Goal: Transaction & Acquisition: Download file/media

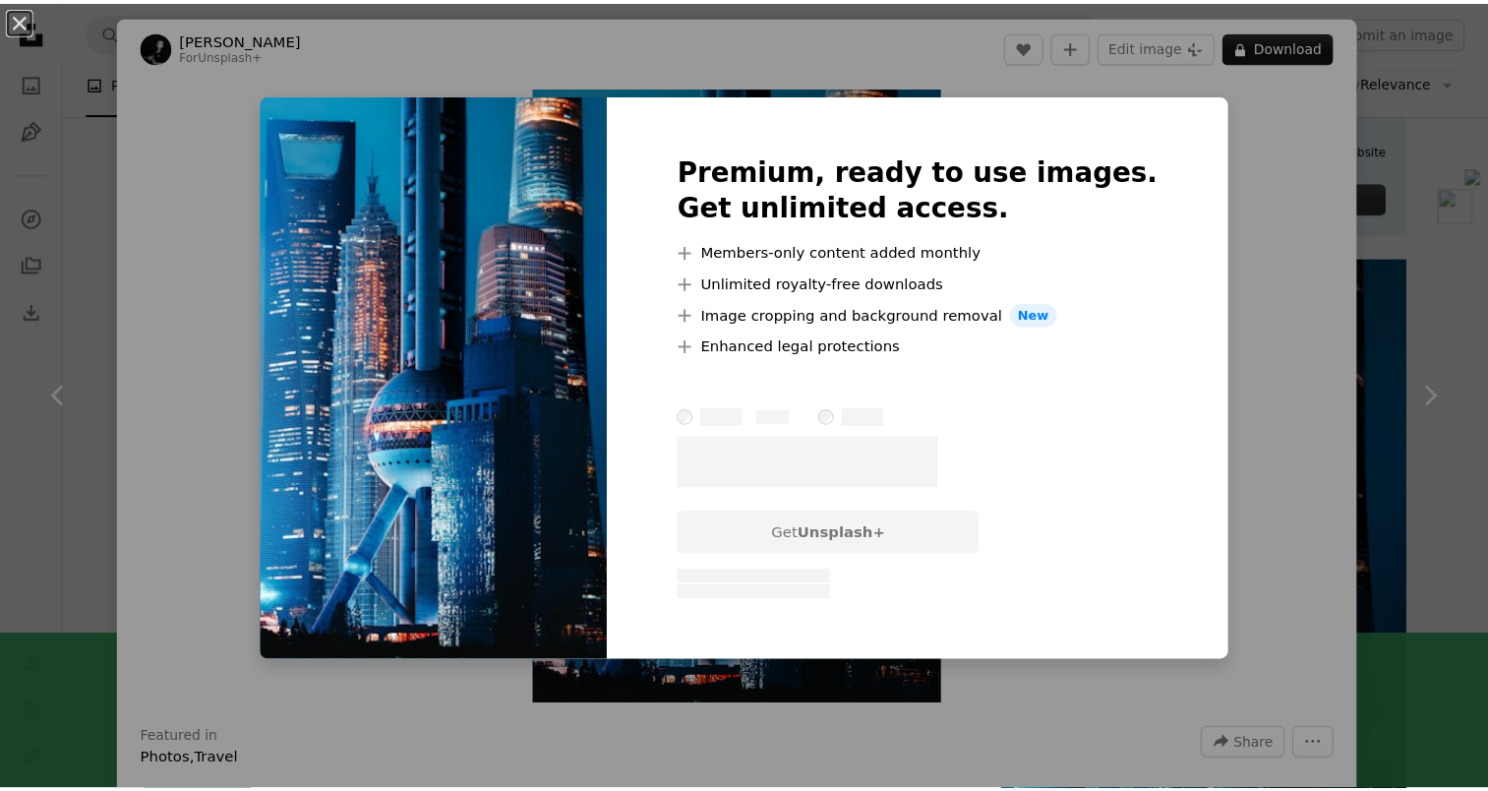
scroll to position [98, 0]
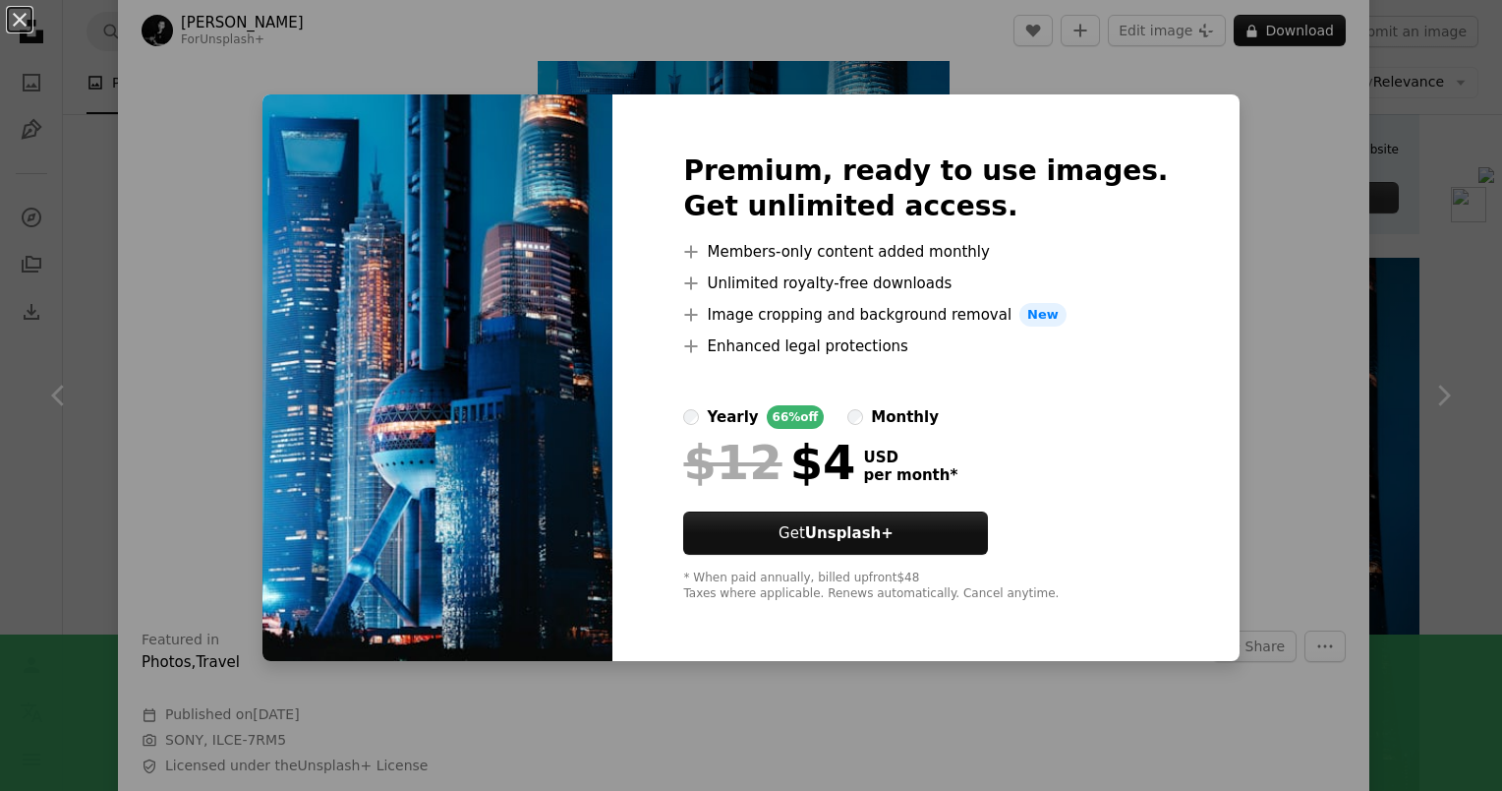
click at [1456, 305] on div "An X shape Premium, ready to use images. Get unlimited access. A plus sign Memb…" at bounding box center [751, 395] width 1502 height 791
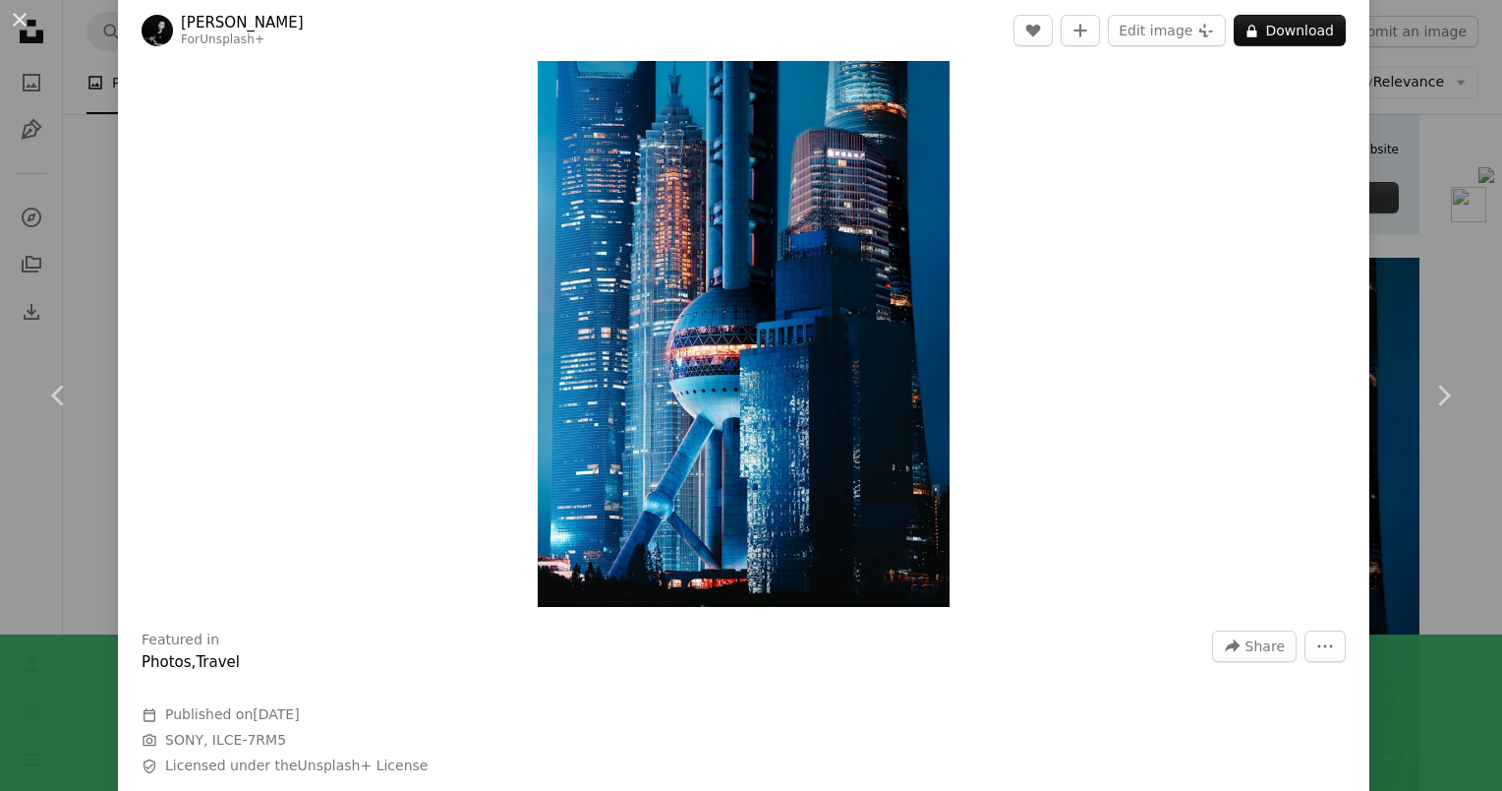
click at [77, 221] on div "An X shape Chevron left Chevron right [PERSON_NAME] For Unsplash+ A heart A plu…" at bounding box center [751, 395] width 1502 height 791
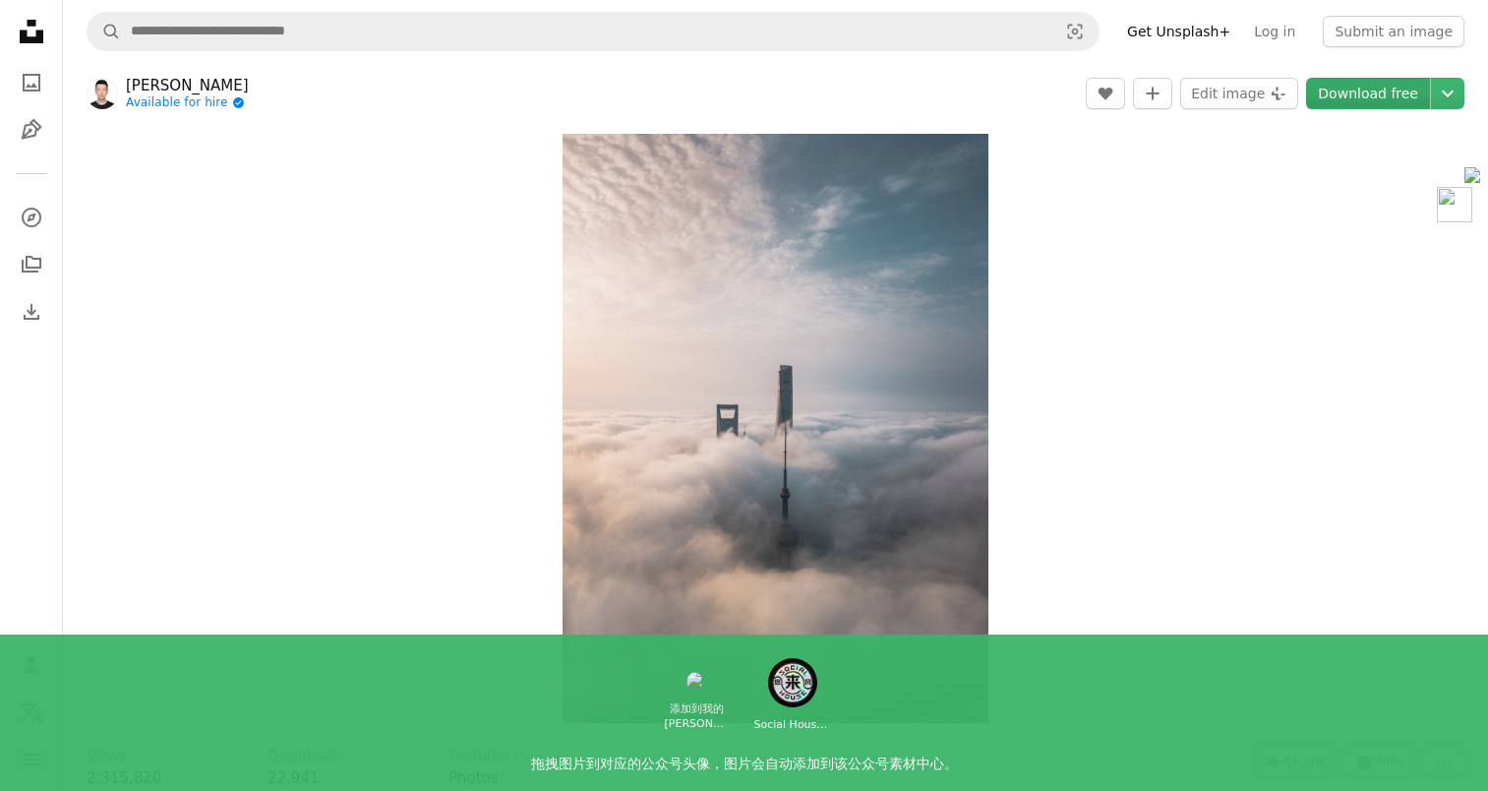
click at [1386, 87] on link "Download free" at bounding box center [1368, 93] width 124 height 31
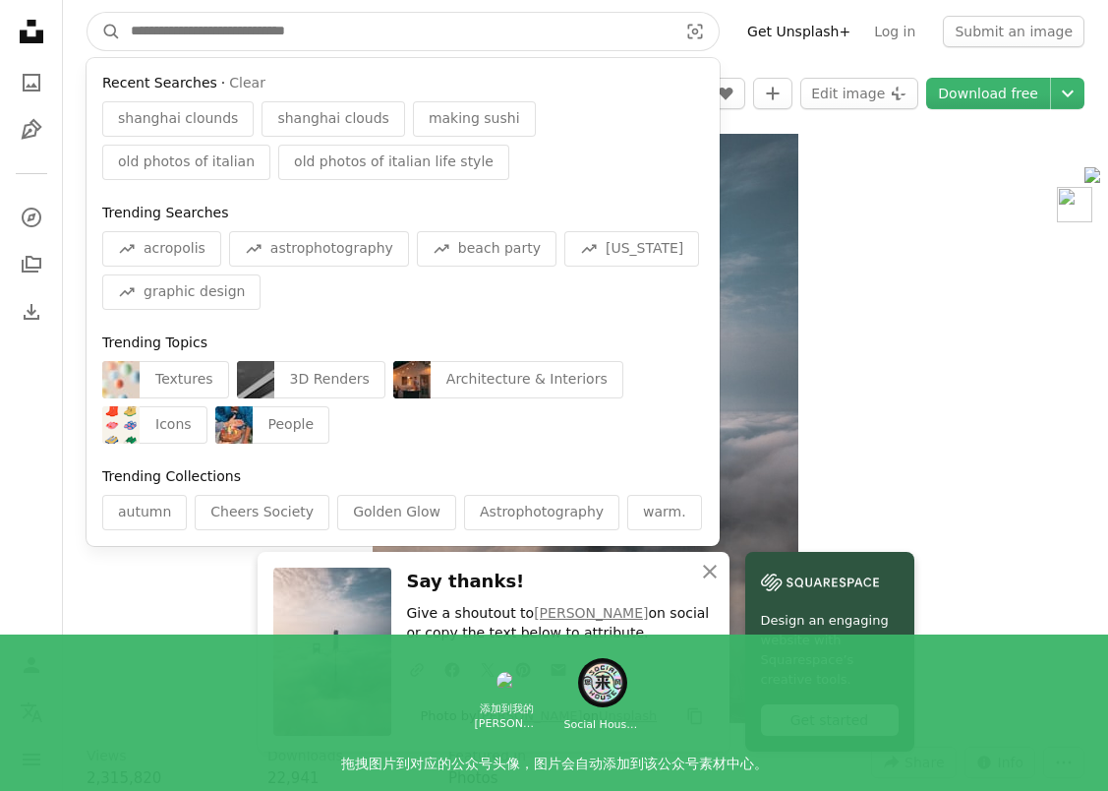
click at [230, 34] on input "Find visuals sitewide" at bounding box center [396, 31] width 551 height 37
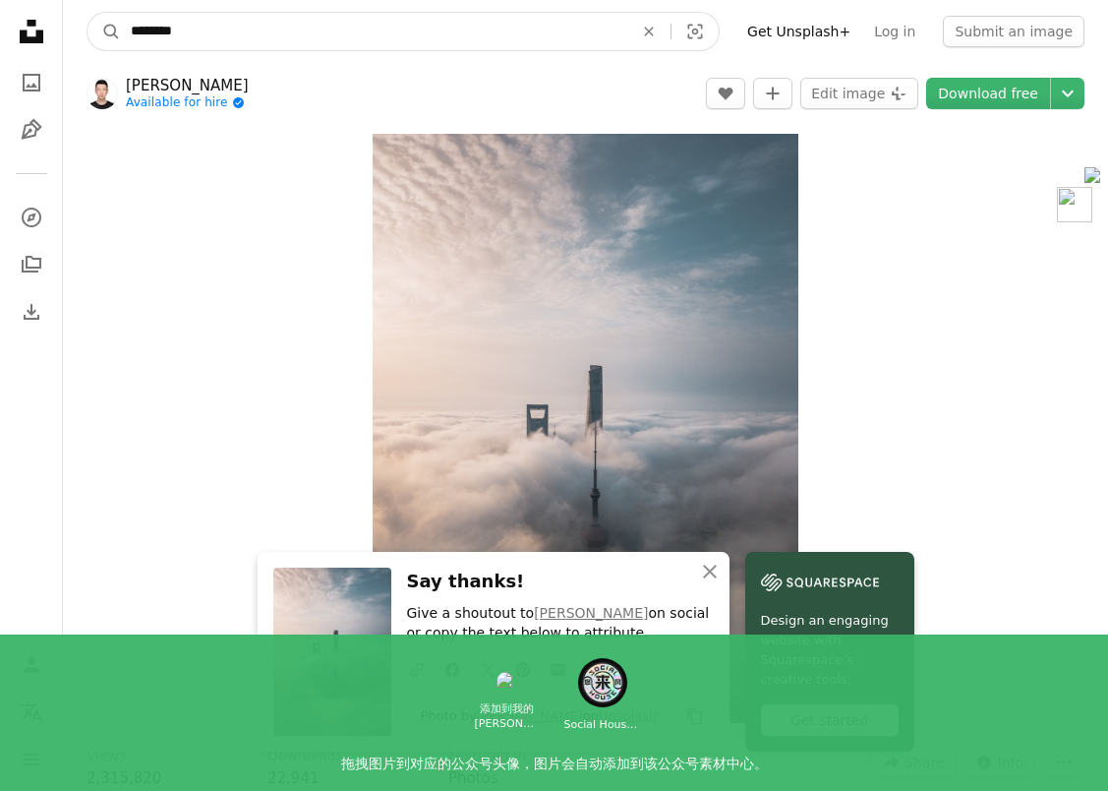
type input "********"
click at [88, 13] on button "A magnifying glass" at bounding box center [104, 31] width 33 height 37
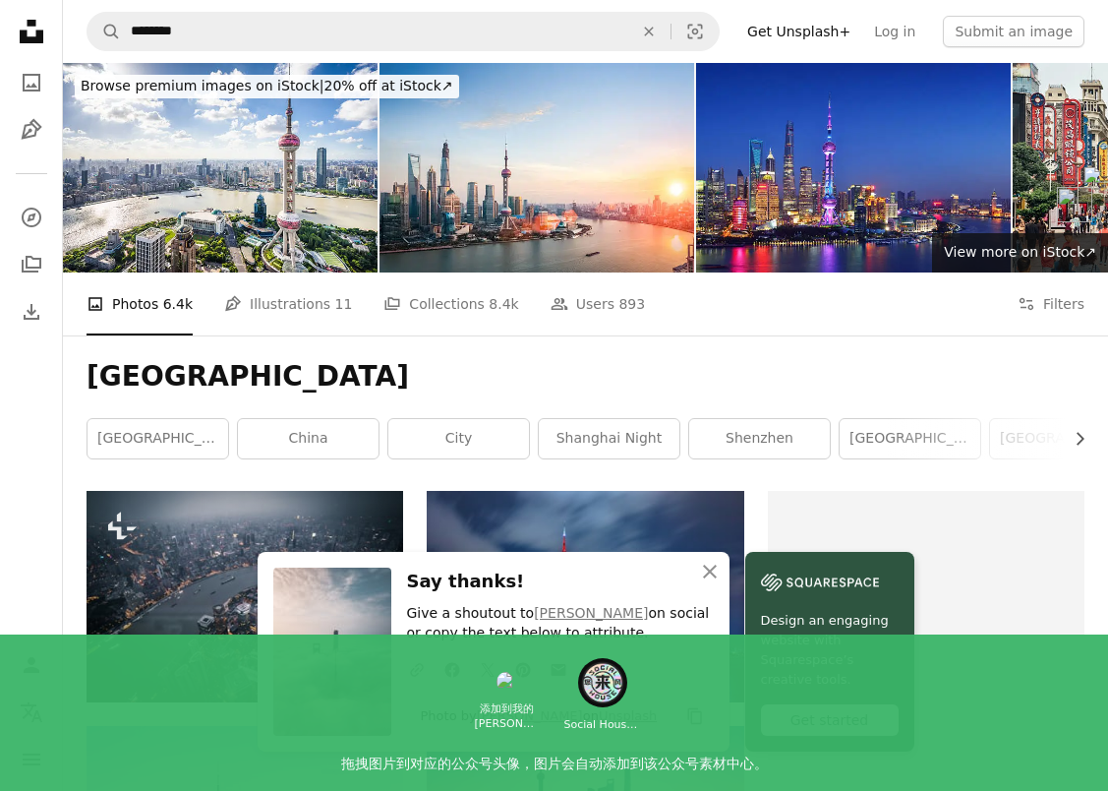
click at [791, 344] on div "Shanghai Chevron right [GEOGRAPHIC_DATA] [GEOGRAPHIC_DATA] [GEOGRAPHIC_DATA] ni…" at bounding box center [585, 412] width 1045 height 155
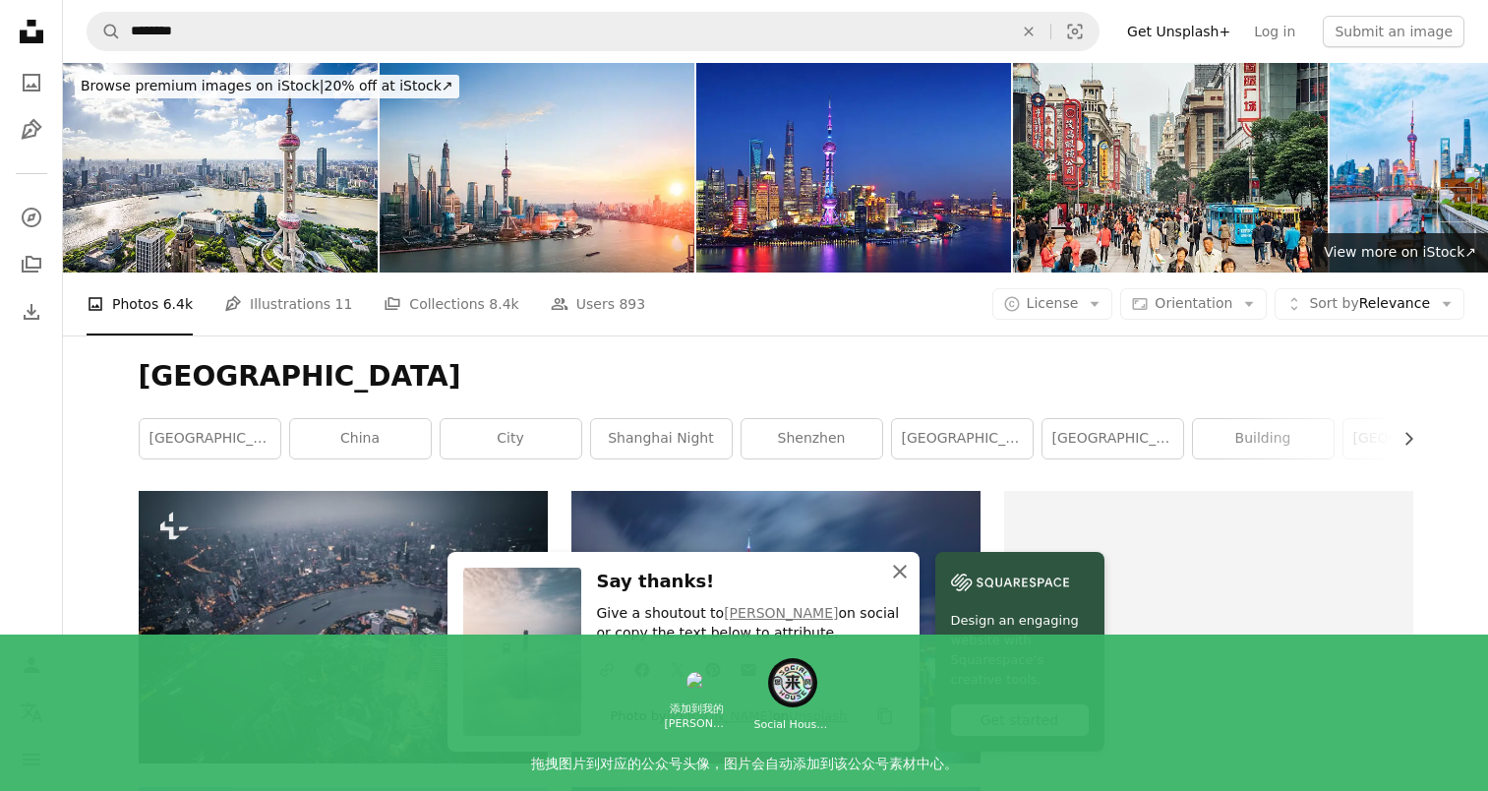
click at [909, 571] on icon "An X shape" at bounding box center [900, 571] width 24 height 24
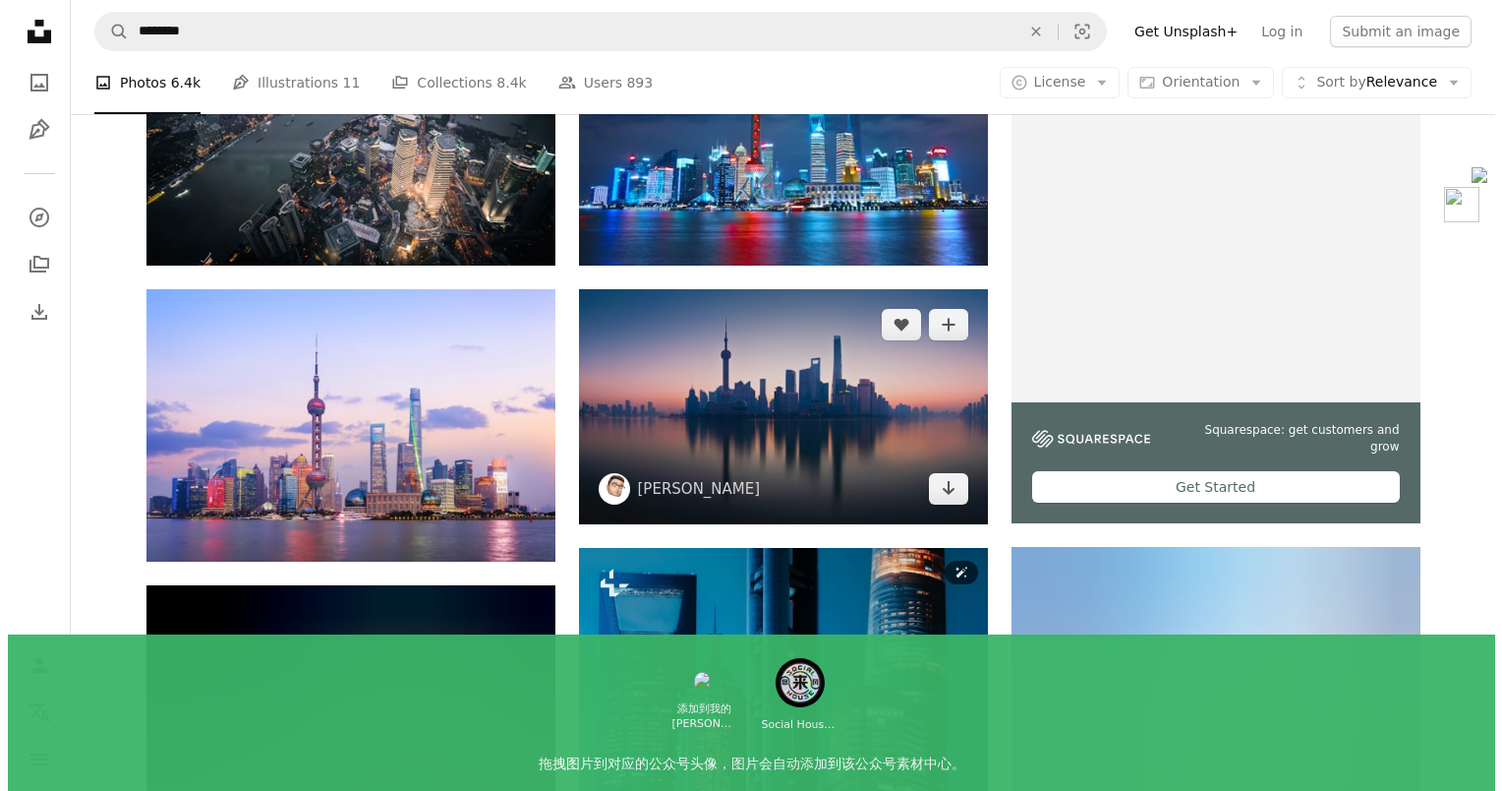
scroll to position [787, 0]
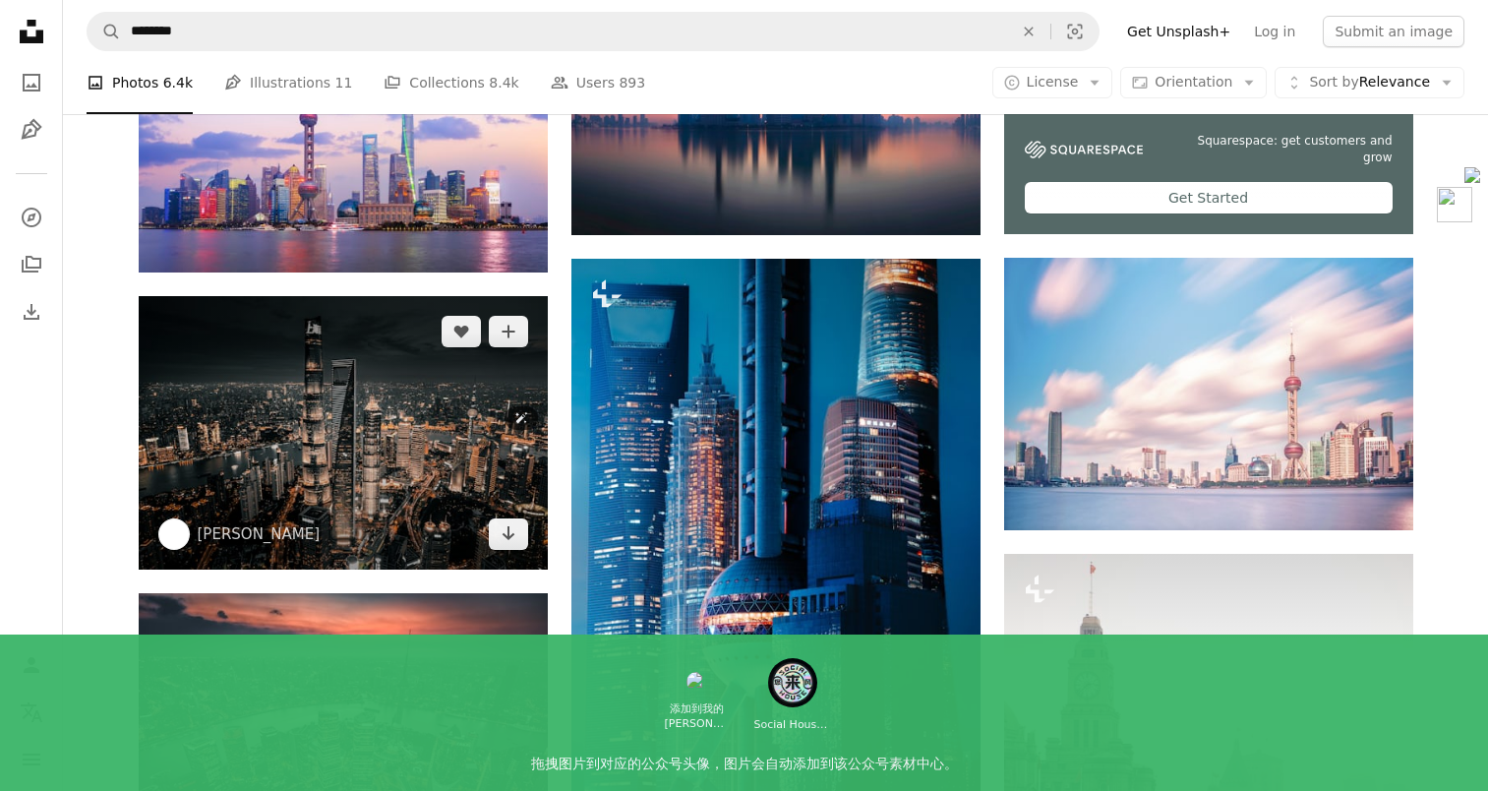
click at [355, 474] on img at bounding box center [343, 432] width 409 height 273
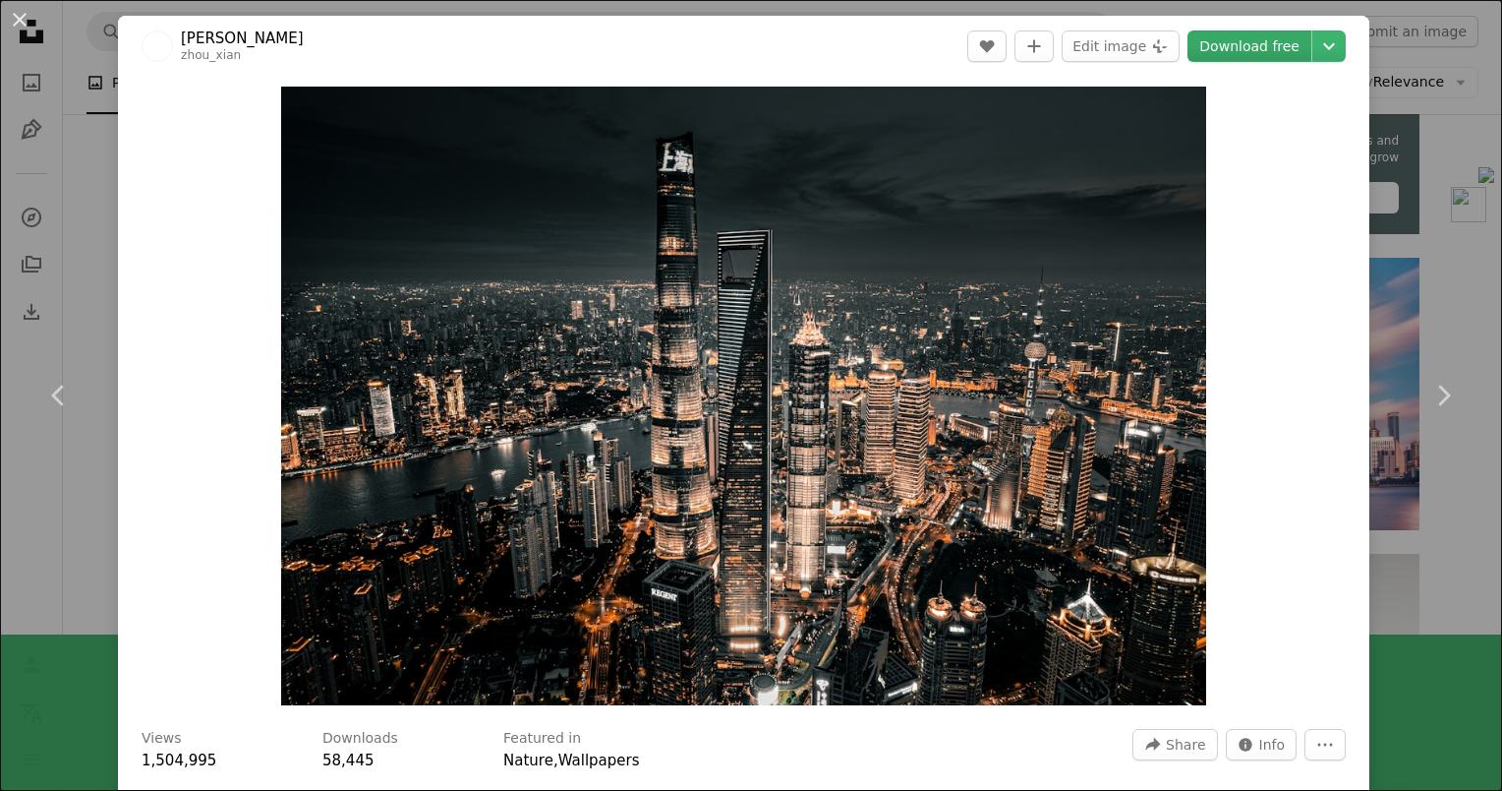
click at [1236, 51] on link "Download free" at bounding box center [1250, 45] width 124 height 31
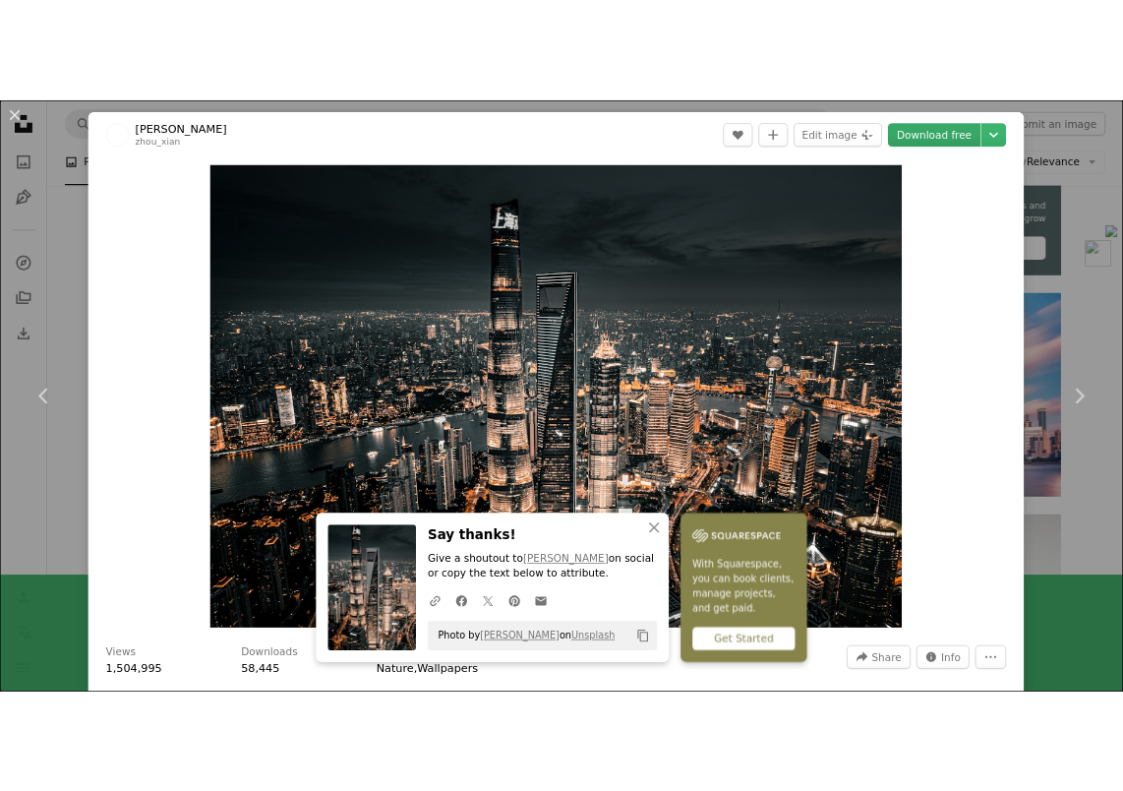
scroll to position [725, 0]
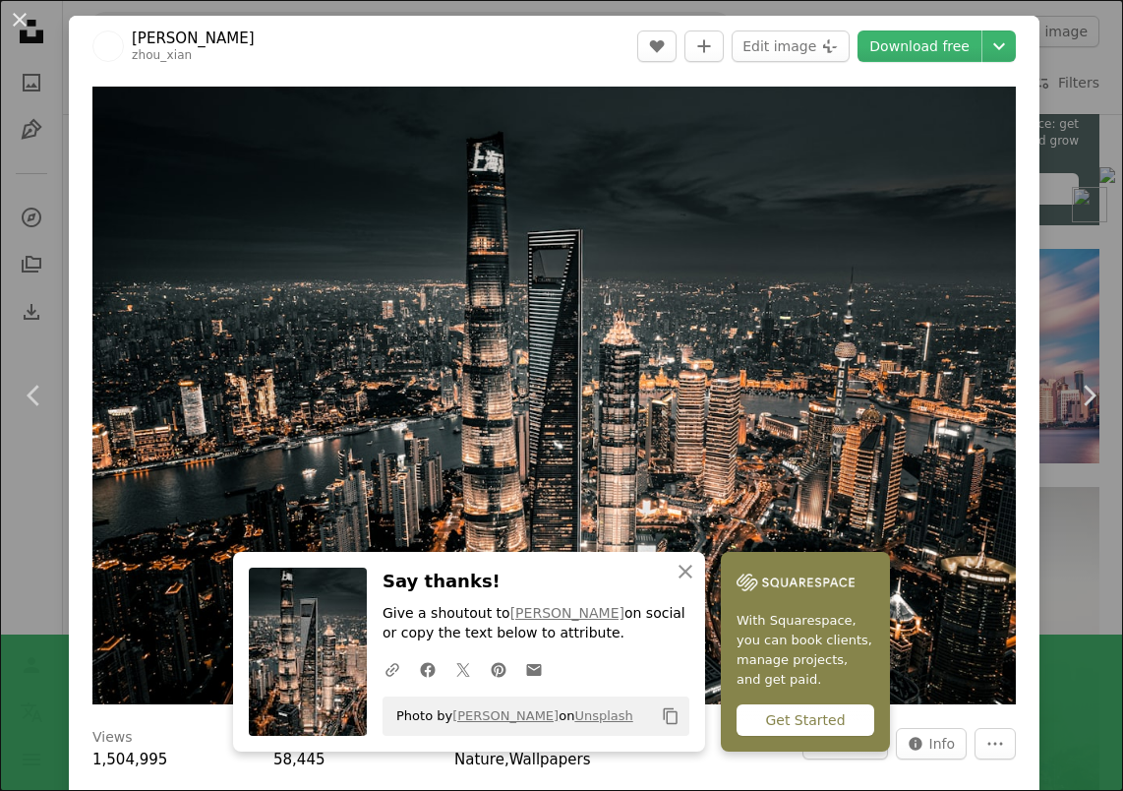
click at [1069, 91] on div "An X shape Chevron left Chevron right [PERSON_NAME] A heart A plus sign Edit im…" at bounding box center [561, 395] width 1123 height 791
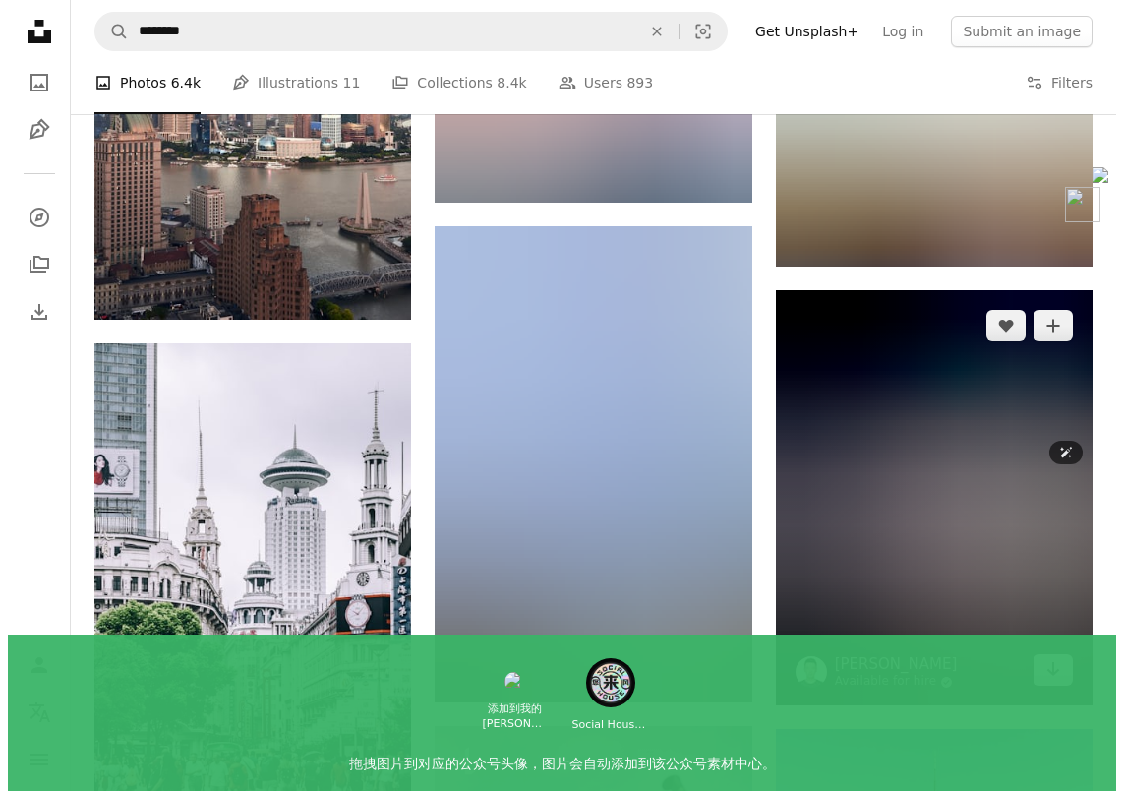
scroll to position [1770, 0]
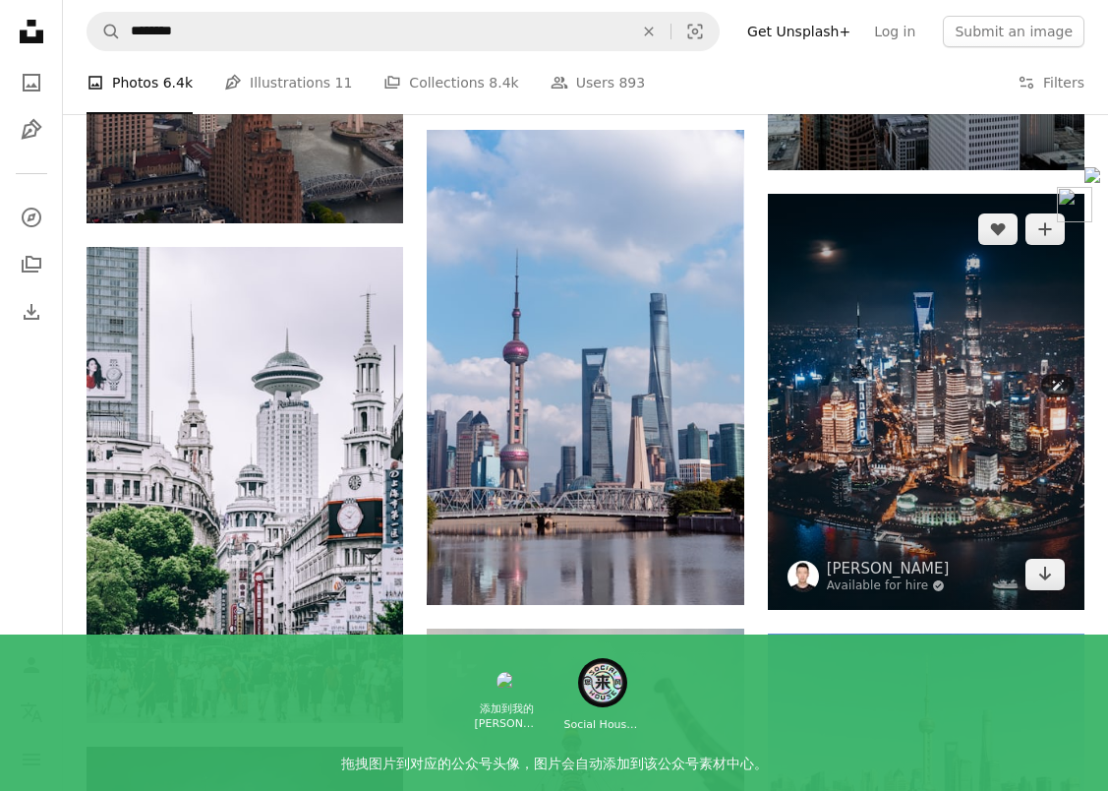
click at [949, 403] on img at bounding box center [926, 402] width 317 height 416
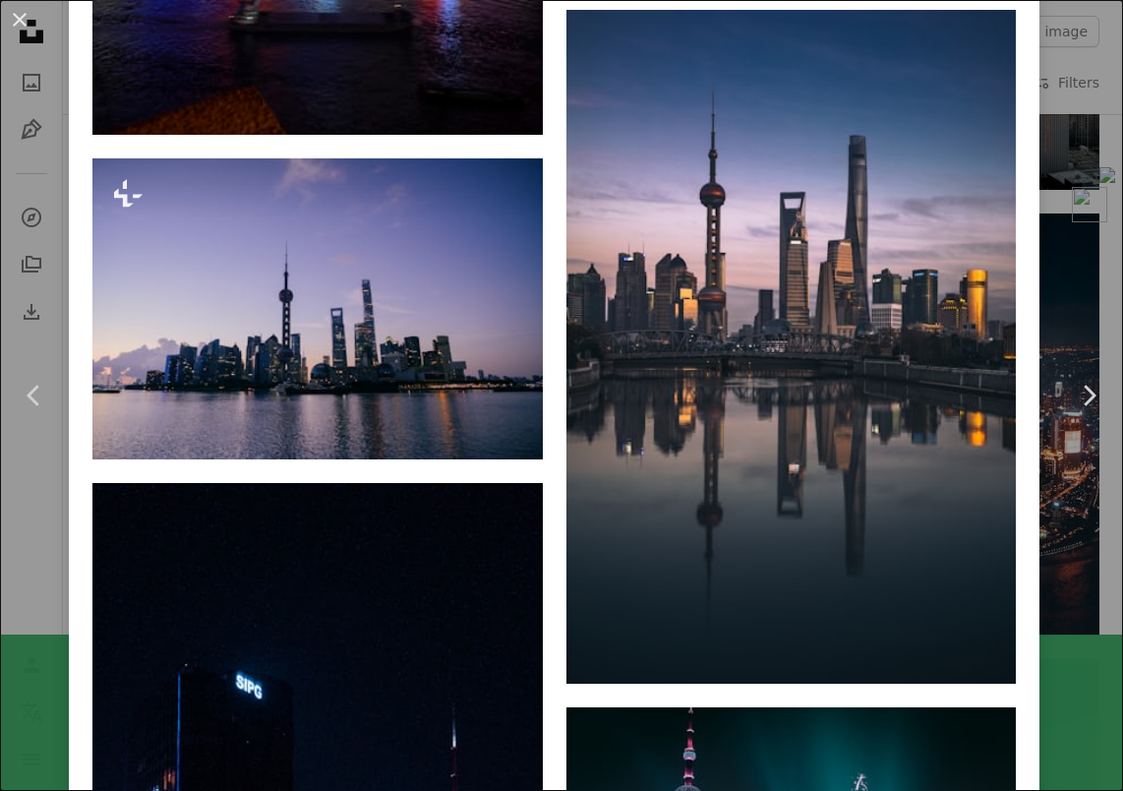
scroll to position [5604, 0]
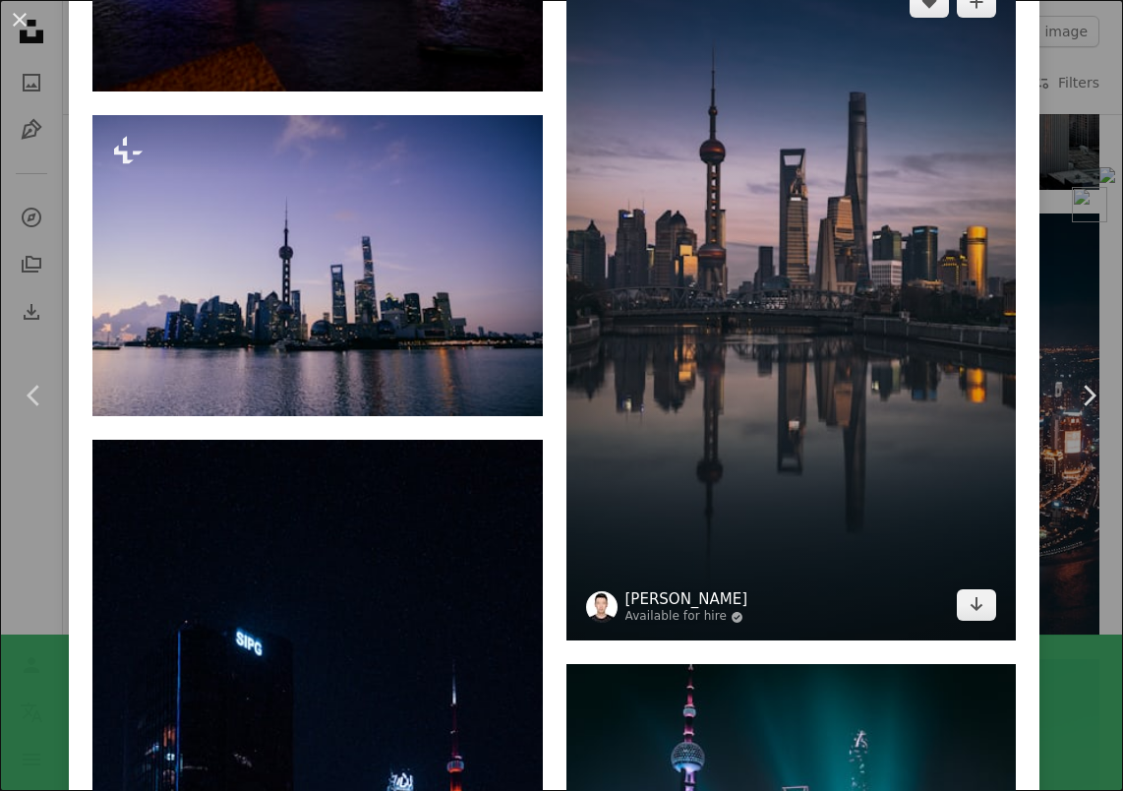
click at [672, 589] on link "[PERSON_NAME]" at bounding box center [686, 599] width 123 height 20
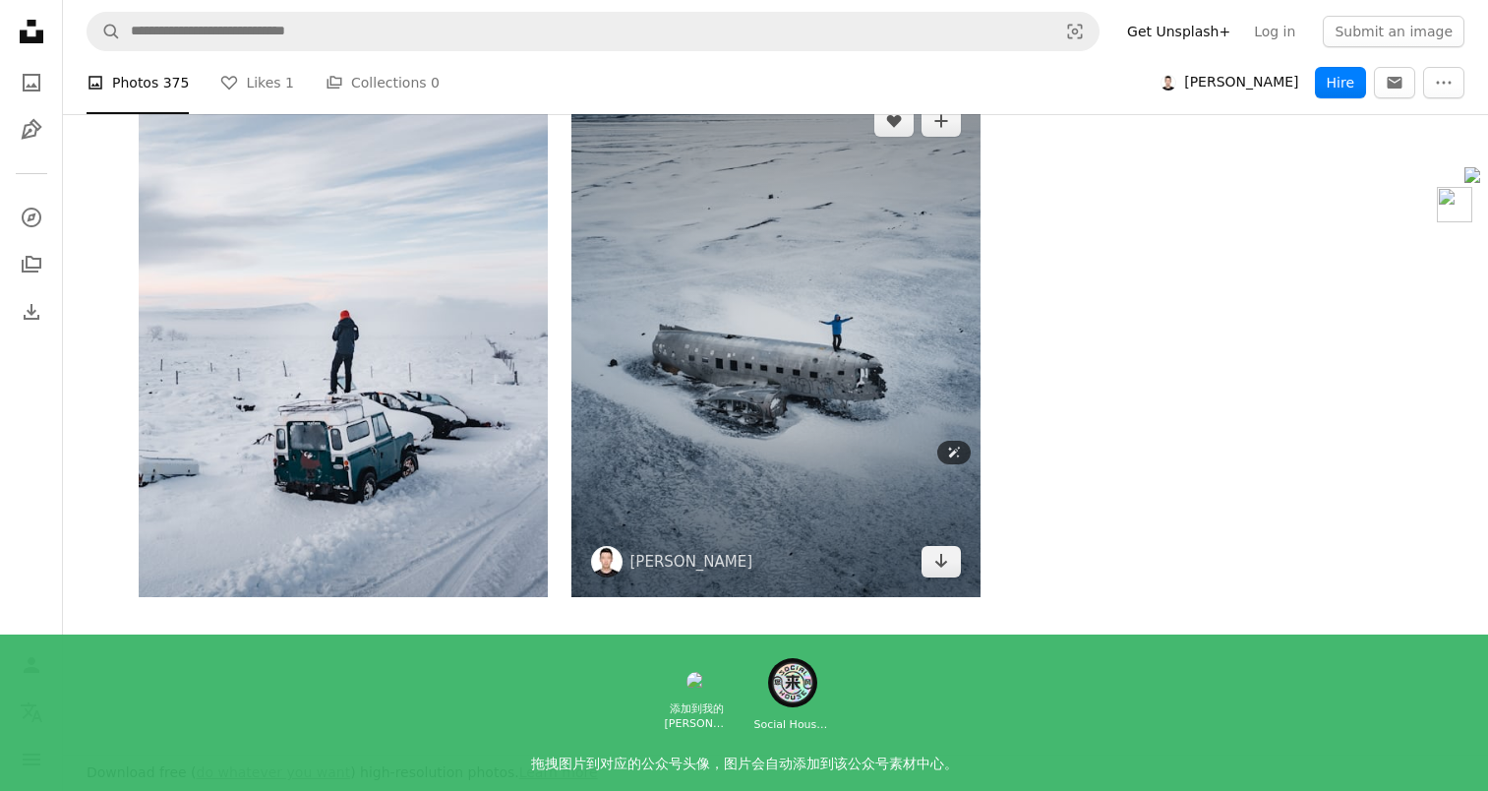
scroll to position [3821, 0]
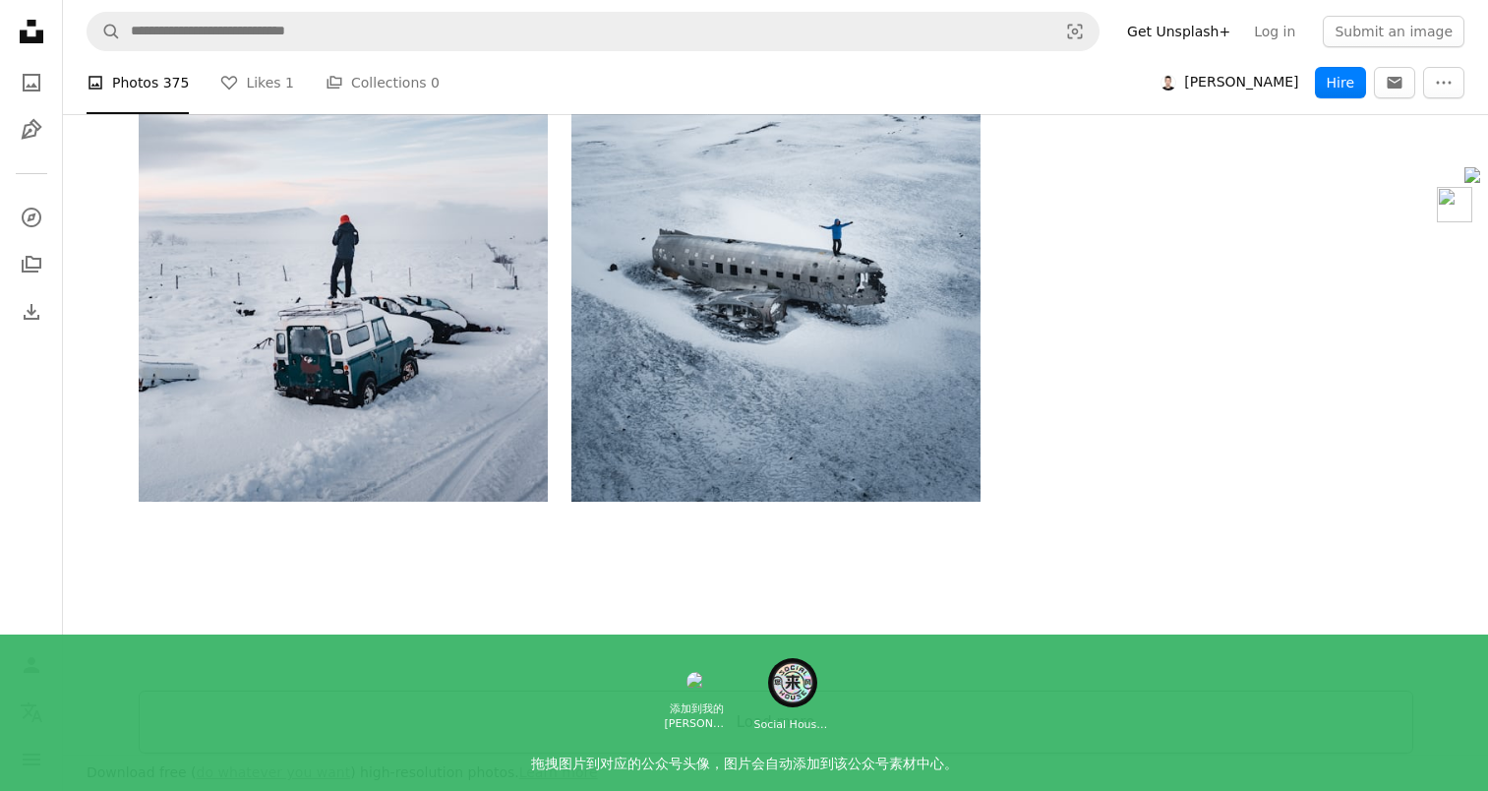
click at [782, 694] on button "Load more" at bounding box center [776, 721] width 1274 height 63
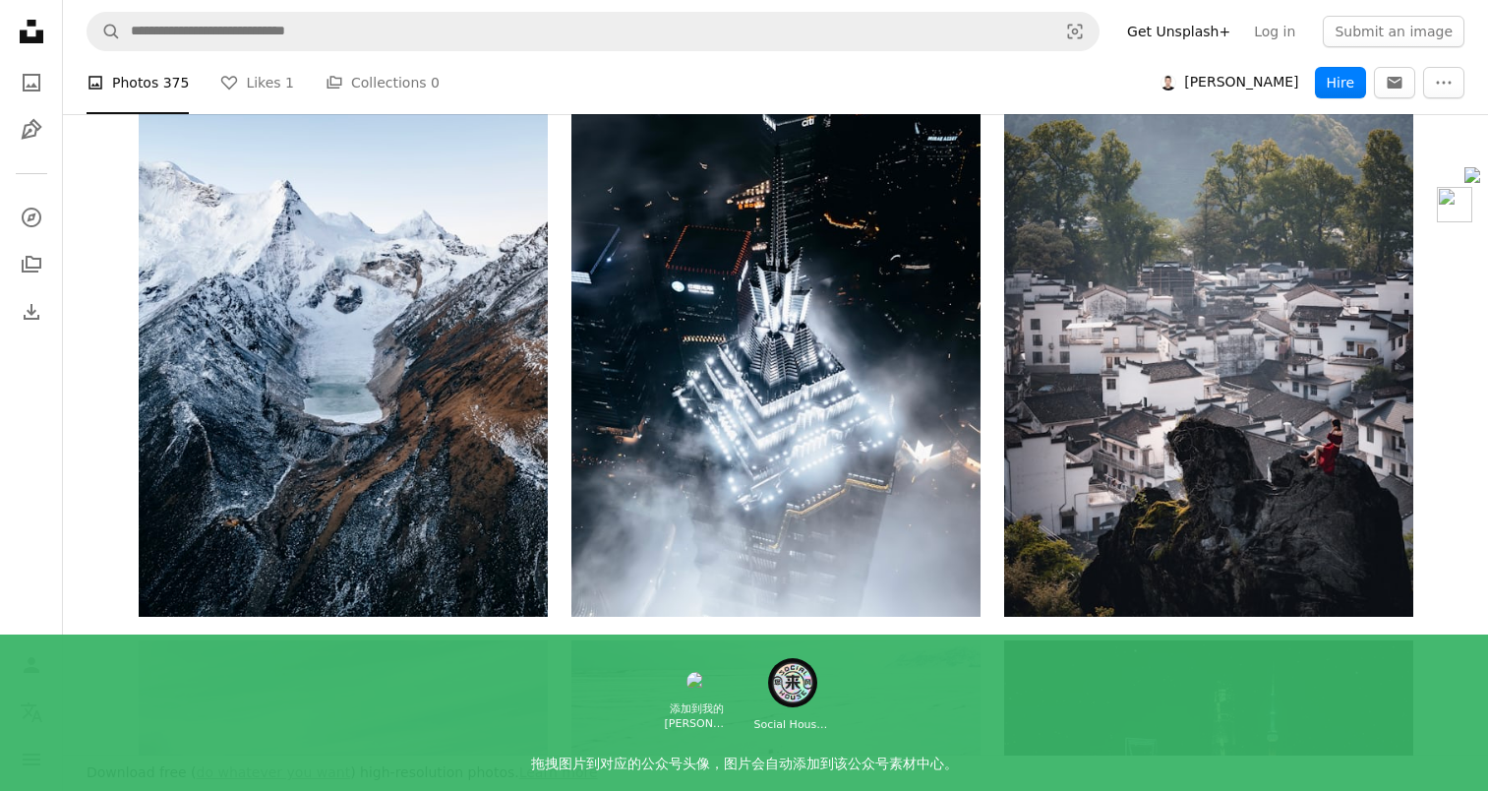
scroll to position [3133, 0]
